Goal: Find specific page/section: Find specific page/section

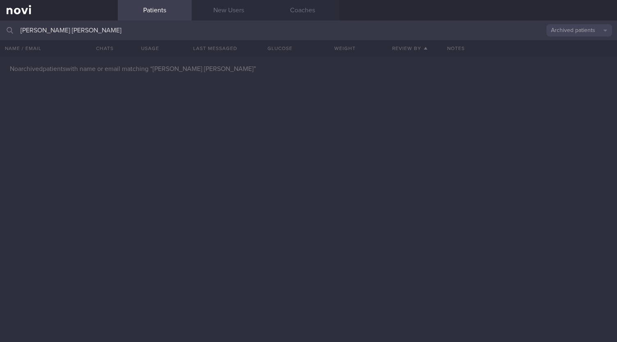
type input "[PERSON_NAME] [PERSON_NAME]"
click at [577, 35] on button "Archived patients" at bounding box center [579, 30] width 66 height 12
click at [571, 56] on button "All active patients" at bounding box center [579, 56] width 66 height 12
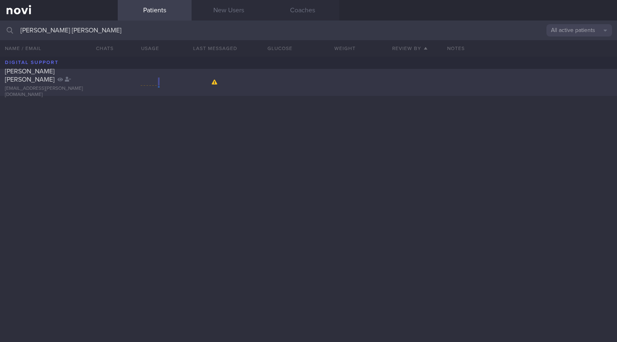
click at [71, 88] on div "[EMAIL_ADDRESS][PERSON_NAME][DOMAIN_NAME]" at bounding box center [59, 92] width 108 height 12
select select "9"
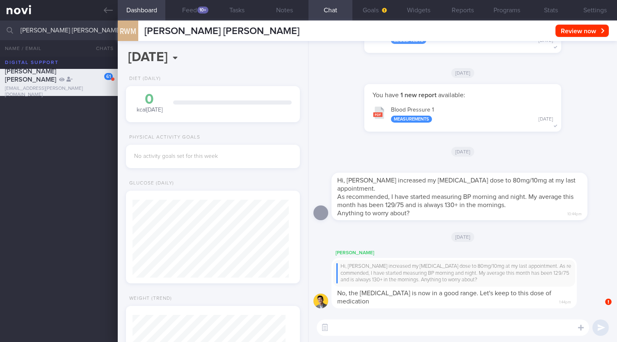
scroll to position [76, 152]
click at [105, 6] on icon at bounding box center [108, 10] width 9 height 9
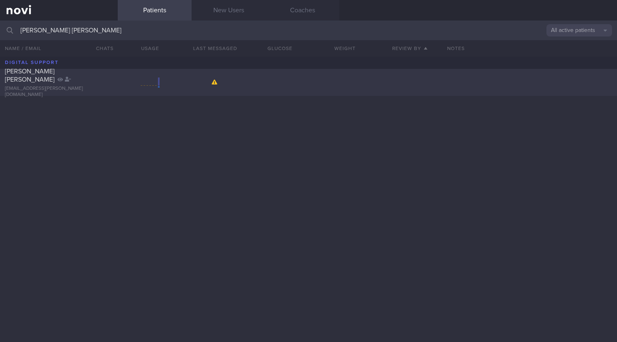
click at [129, 88] on div "[PERSON_NAME] [PERSON_NAME] [EMAIL_ADDRESS][PERSON_NAME][DOMAIN_NAME]" at bounding box center [308, 82] width 617 height 27
select select "9"
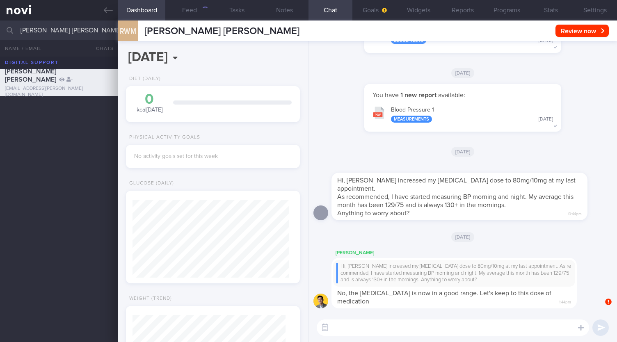
scroll to position [76, 152]
